Goal: Information Seeking & Learning: Learn about a topic

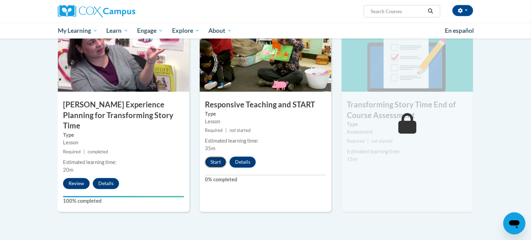
click at [215, 165] on button "Start" at bounding box center [215, 162] width 21 height 11
